Goal: Information Seeking & Learning: Find specific page/section

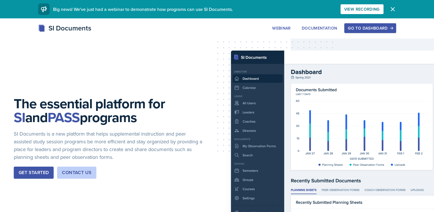
click at [357, 28] on div "Go to Dashboard" at bounding box center [370, 28] width 44 height 5
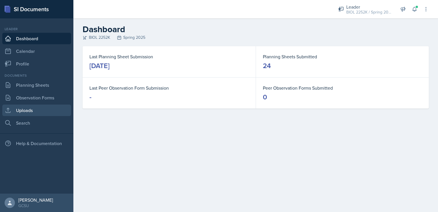
click at [19, 111] on link "Uploads" at bounding box center [36, 109] width 69 height 11
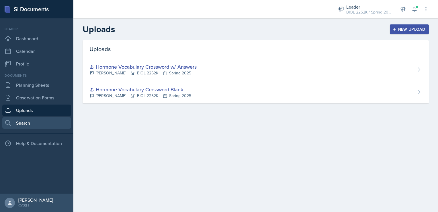
click at [48, 122] on link "Search" at bounding box center [36, 122] width 69 height 11
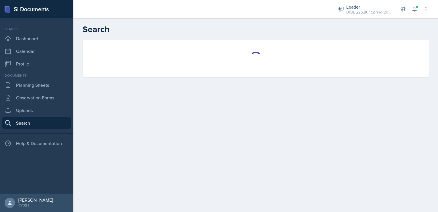
select select "all"
select select "1"
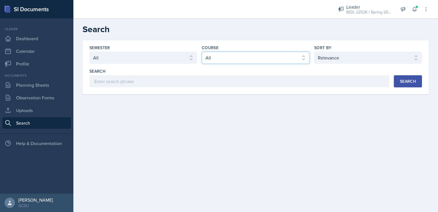
click at [222, 56] on select "Select course All ACCT 3101 ACCT 3102 ASTR 1000 BIOL 1100 BIOL 1107 BIOL 1108 B…" at bounding box center [256, 58] width 108 height 12
select select "0962fe08-ee06-47f9-81f7-2fff629c3db1"
click at [202, 52] on select "Select course All ACCT 3101 ACCT 3102 ASTR 1000 BIOL 1100 BIOL 1107 BIOL 1108 B…" at bounding box center [256, 58] width 108 height 12
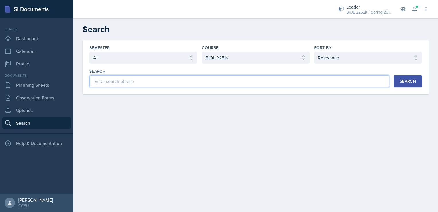
click at [284, 82] on input at bounding box center [239, 81] width 300 height 12
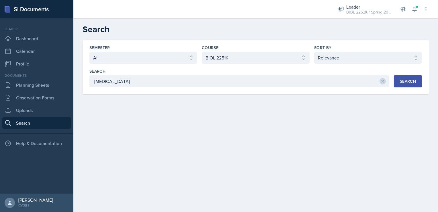
click at [407, 81] on div "Search" at bounding box center [408, 81] width 16 height 5
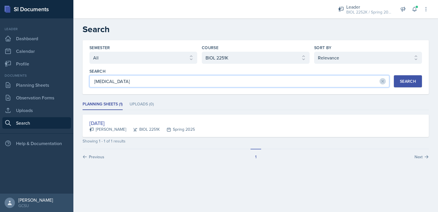
click at [119, 82] on input "[MEDICAL_DATA]" at bounding box center [239, 81] width 300 height 12
type input "e"
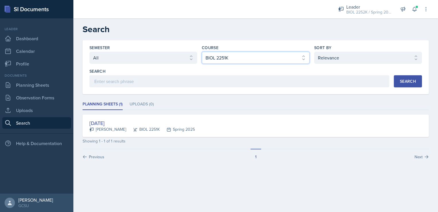
click at [241, 56] on select "Select course All ACCT 3101 ACCT 3102 ASTR 1000 BIOL 1100 BIOL 1107 BIOL 1108 B…" at bounding box center [256, 58] width 108 height 12
select select "06a42934-aea8-4ddc-96e0-9f3b6242b8f8"
click at [202, 52] on select "Select course All ACCT 3101 ACCT 3102 ASTR 1000 BIOL 1100 BIOL 1107 BIOL 1108 B…" at bounding box center [256, 58] width 108 height 12
click at [399, 80] on button "Search" at bounding box center [408, 81] width 28 height 12
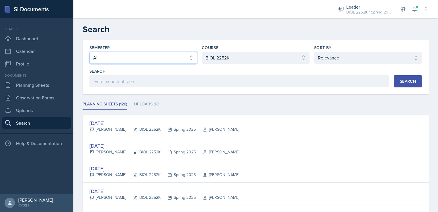
click at [167, 61] on select "Select semester All Fall 2025 Spring 2025 Fall 2024 Spring 2024 Fall 2023 Sprin…" at bounding box center [143, 58] width 108 height 12
select select "838c426c-7ba8-4b05-94c8-22f19dd4c5cc"
click at [89, 52] on select "Select semester All Fall 2025 Spring 2025 Fall 2024 Spring 2024 Fall 2023 Sprin…" at bounding box center [143, 58] width 108 height 12
click at [402, 79] on div "Search" at bounding box center [408, 81] width 16 height 5
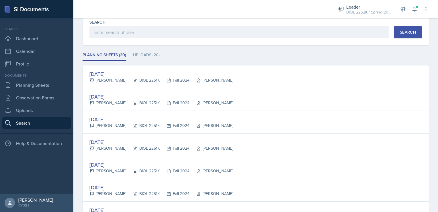
scroll to position [49, 0]
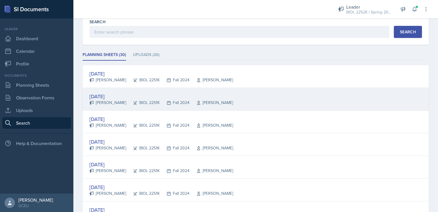
click at [192, 96] on div "[DATE]" at bounding box center [161, 96] width 144 height 8
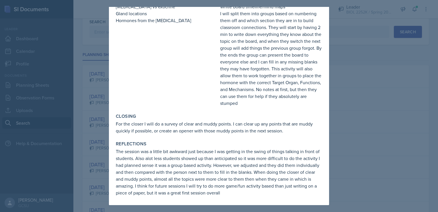
scroll to position [0, 0]
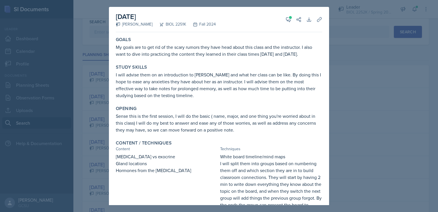
click at [351, 78] on div at bounding box center [219, 106] width 438 height 212
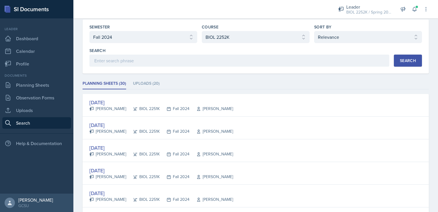
scroll to position [17, 0]
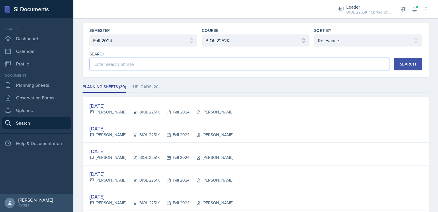
click at [132, 63] on input at bounding box center [239, 64] width 300 height 12
type input "[MEDICAL_DATA]"
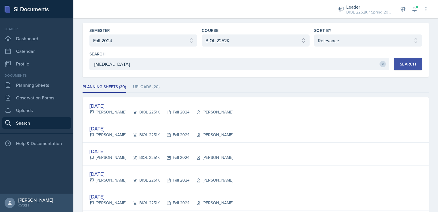
click at [403, 70] on div "Semester Select semester All Fall 2025 Spring 2025 Fall 2024 Spring 2024 Fall 2…" at bounding box center [256, 50] width 346 height 54
click at [401, 65] on div "Search" at bounding box center [408, 64] width 16 height 5
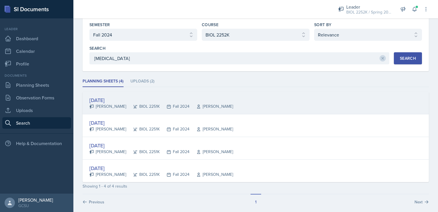
scroll to position [25, 0]
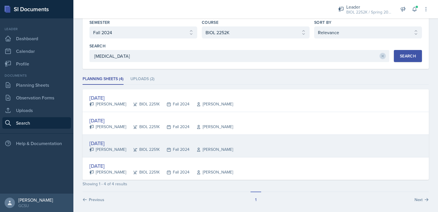
click at [105, 149] on div "[PERSON_NAME]" at bounding box center [107, 149] width 37 height 6
click at [0, 0] on div at bounding box center [0, 0] width 0 height 0
click at [107, 143] on div "[DATE]" at bounding box center [161, 143] width 144 height 8
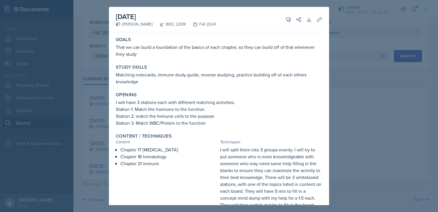
click at [357, 38] on div at bounding box center [219, 106] width 438 height 212
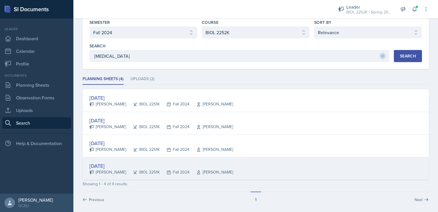
click at [95, 166] on div "[DATE]" at bounding box center [161, 166] width 144 height 8
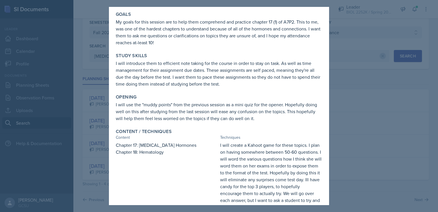
scroll to position [0, 0]
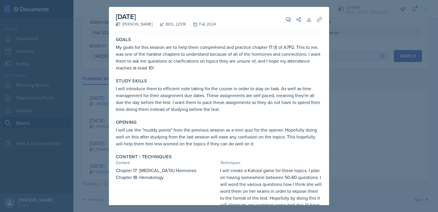
click at [368, 83] on div at bounding box center [219, 106] width 438 height 212
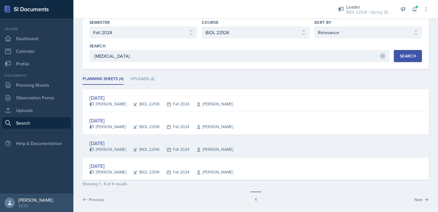
click at [120, 139] on div "[DATE]" at bounding box center [161, 143] width 144 height 8
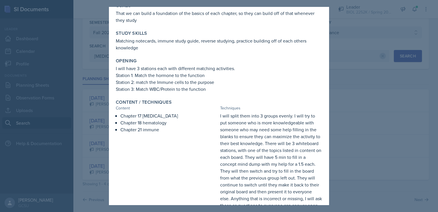
scroll to position [32, 0]
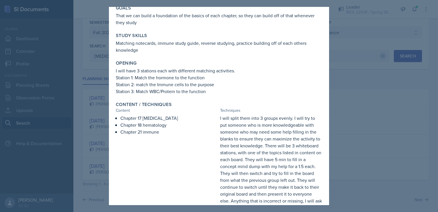
click at [423, 93] on div at bounding box center [219, 106] width 438 height 212
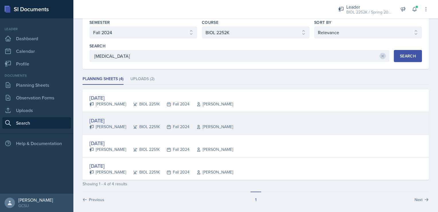
click at [136, 118] on div "[DATE]" at bounding box center [161, 120] width 144 height 8
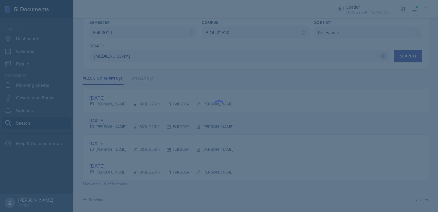
scroll to position [0, 0]
click at [136, 118] on div at bounding box center [219, 106] width 438 height 212
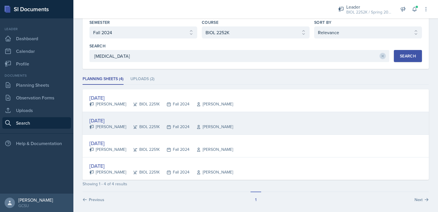
click at [136, 118] on div "[DATE]" at bounding box center [161, 120] width 144 height 8
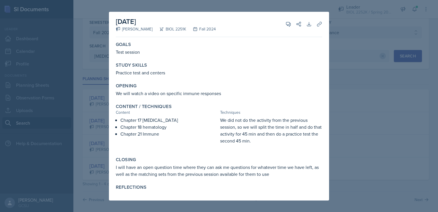
click at [357, 48] on div at bounding box center [219, 106] width 438 height 212
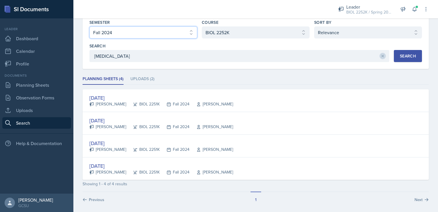
click at [182, 30] on select "Select semester All Fall 2025 Spring 2025 Fall 2024 Spring 2024 Fall 2023 Sprin…" at bounding box center [143, 32] width 108 height 12
select select "all"
click at [89, 26] on select "Select semester All Fall 2025 Spring 2025 Fall 2024 Spring 2024 Fall 2023 Sprin…" at bounding box center [143, 32] width 108 height 12
click at [407, 58] on div "Search" at bounding box center [408, 56] width 16 height 5
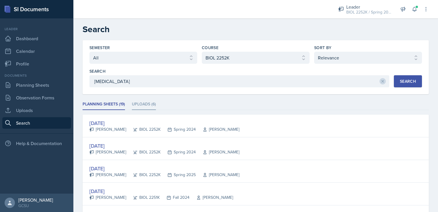
click at [135, 107] on li "Uploads (6)" at bounding box center [144, 104] width 24 height 11
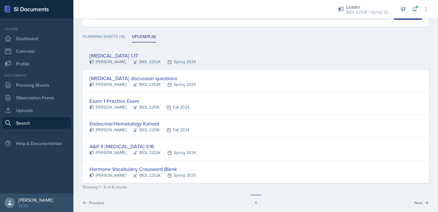
scroll to position [70, 0]
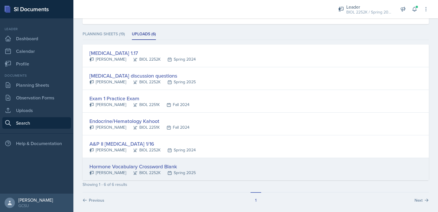
click at [112, 166] on div "Hormone Vocabulary Crossword Blank" at bounding box center [142, 166] width 106 height 8
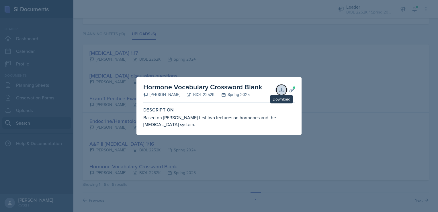
click at [282, 91] on icon at bounding box center [282, 90] width 6 height 6
click at [199, 22] on div at bounding box center [219, 106] width 438 height 212
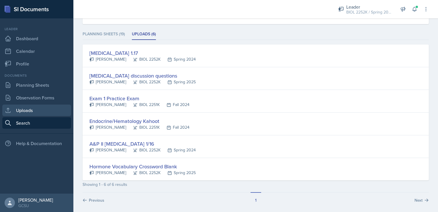
click at [32, 107] on link "Uploads" at bounding box center [36, 109] width 69 height 11
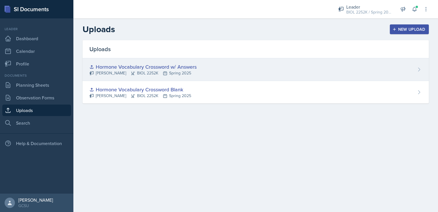
click at [387, 70] on div "Hormone Vocabulary Crossword w/ Answers [PERSON_NAME] BIOL 2252K Spring 2025" at bounding box center [256, 69] width 346 height 23
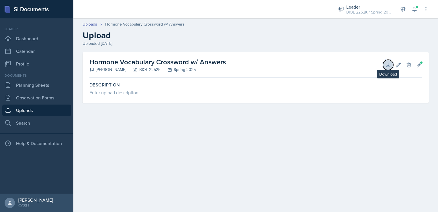
click at [389, 63] on icon at bounding box center [388, 65] width 6 height 6
